Goal: Task Accomplishment & Management: Complete application form

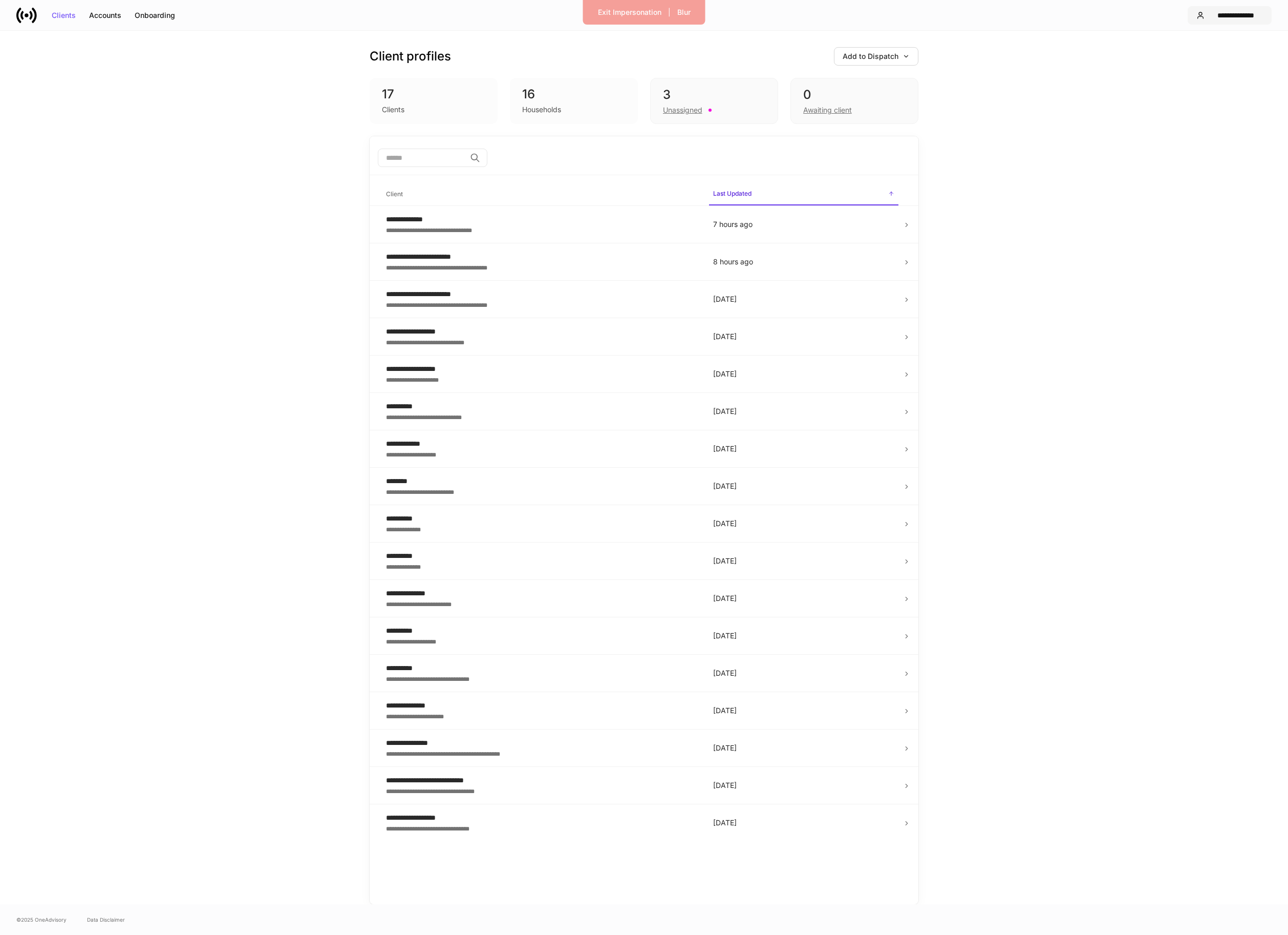
click at [1210, 16] on div "**********" at bounding box center [1236, 15] width 54 height 7
click at [1194, 57] on div "Settings" at bounding box center [1185, 63] width 28 height 11
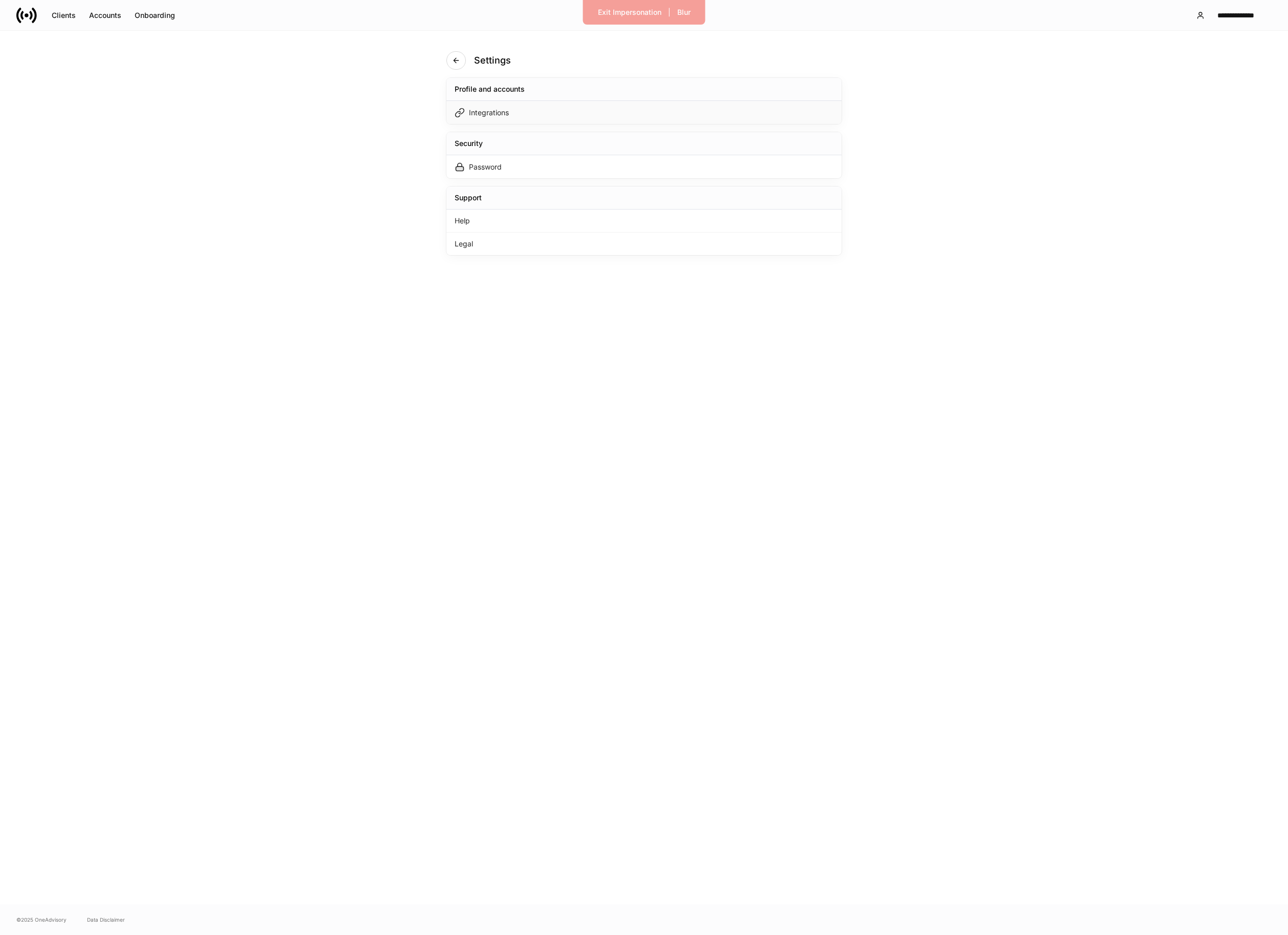
click at [590, 115] on div "Integrations" at bounding box center [644, 112] width 395 height 23
click at [562, 251] on div "Addepar CRM" at bounding box center [644, 263] width 548 height 37
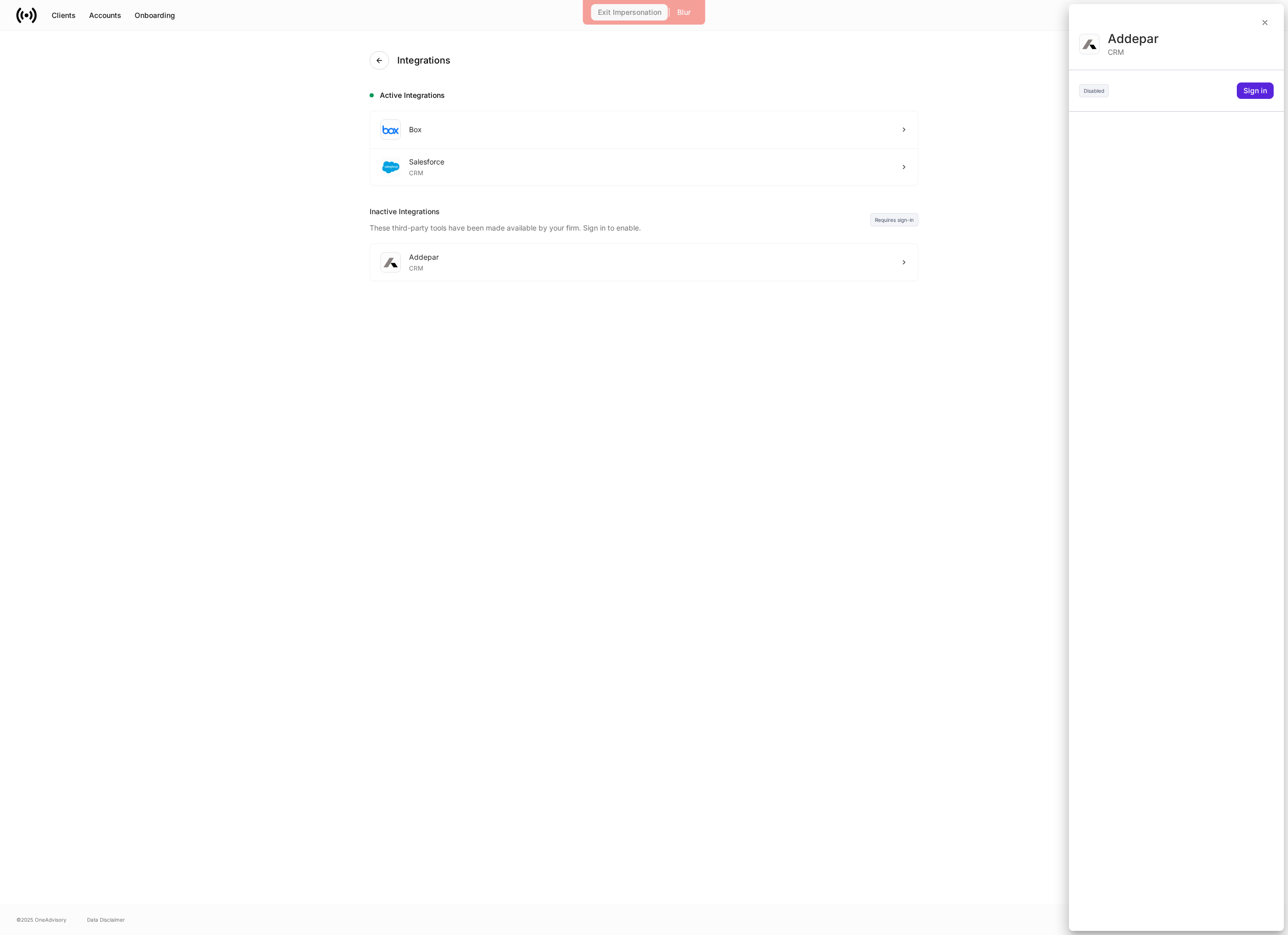
click at [630, 13] on div "Exit Impersonation" at bounding box center [630, 12] width 63 height 7
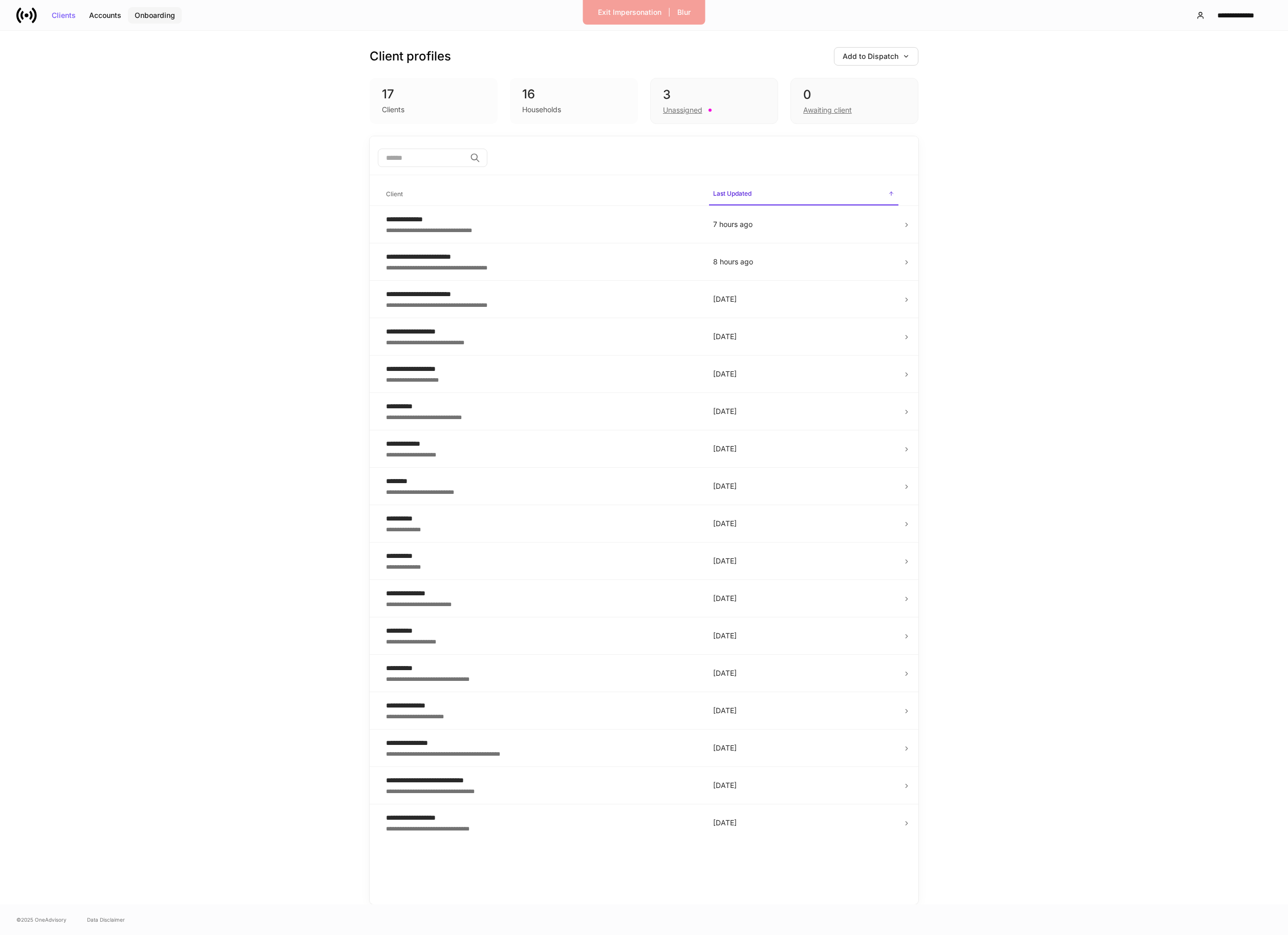
click at [157, 20] on button "Onboarding" at bounding box center [155, 15] width 54 height 16
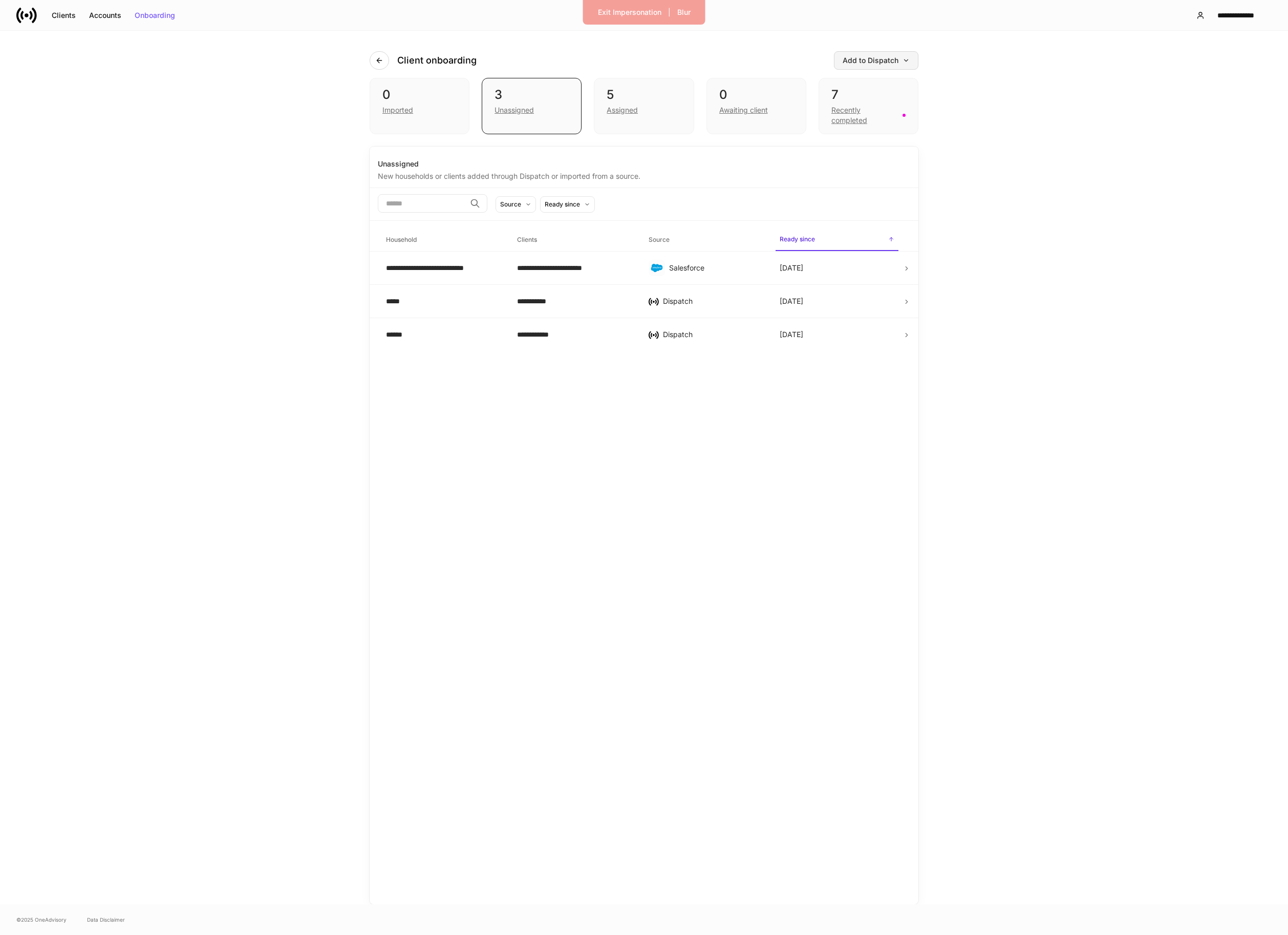
click at [865, 57] on div "Add to Dispatch" at bounding box center [876, 60] width 67 height 7
click at [857, 934] on li "Add clients manually" at bounding box center [644, 946] width 1288 height 21
